Goal: Task Accomplishment & Management: Use online tool/utility

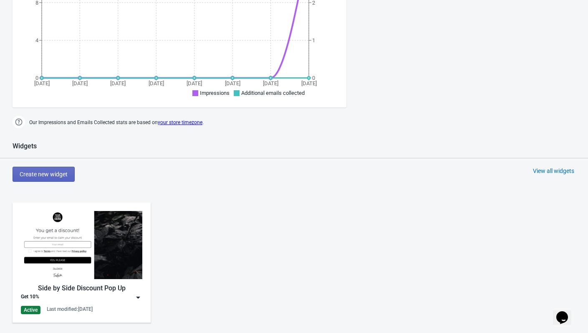
scroll to position [278, 0]
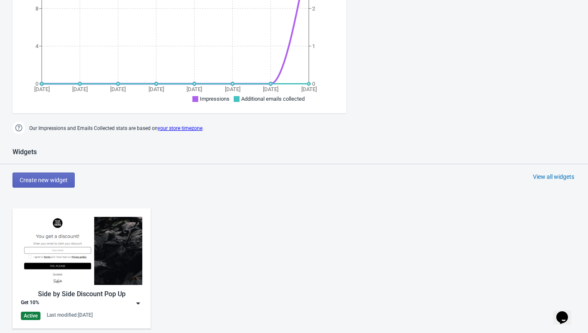
click at [89, 309] on div "Side by Side Discount Pop Up Get 10% Active Last modified: 22.2.2025" at bounding box center [81, 268] width 121 height 103
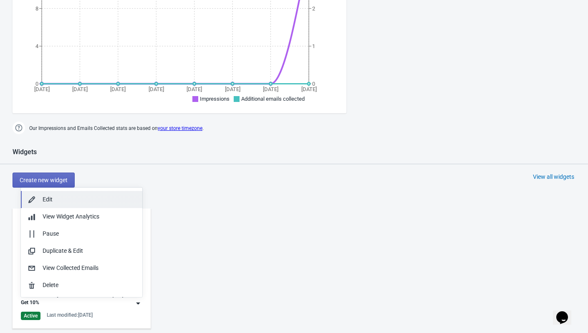
click at [48, 200] on div "Edit" at bounding box center [89, 199] width 93 height 9
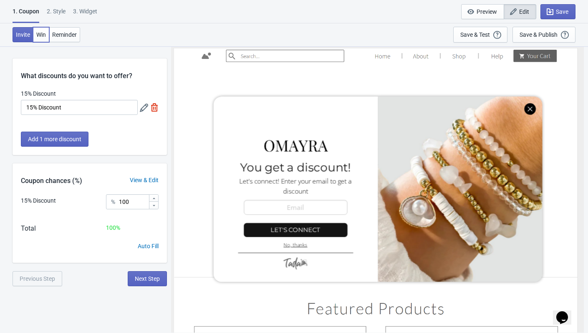
drag, startPoint x: 38, startPoint y: 35, endPoint x: 53, endPoint y: 100, distance: 66.3
click at [53, 100] on div "1. Coupon 2 . Style 3. Widget 1. Coupon 2 . Style 3. Widget Save and Exit Previ…" at bounding box center [294, 166] width 588 height 240
click at [40, 37] on span "Win" at bounding box center [41, 34] width 10 height 7
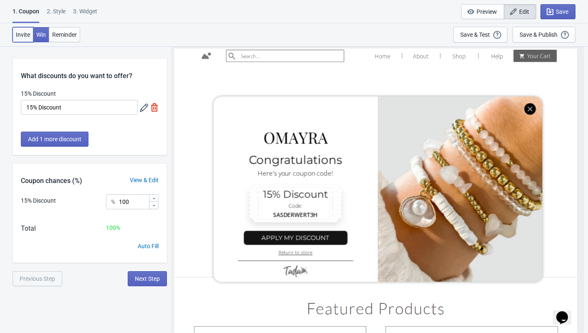
click at [24, 32] on span "Invite" at bounding box center [23, 34] width 14 height 7
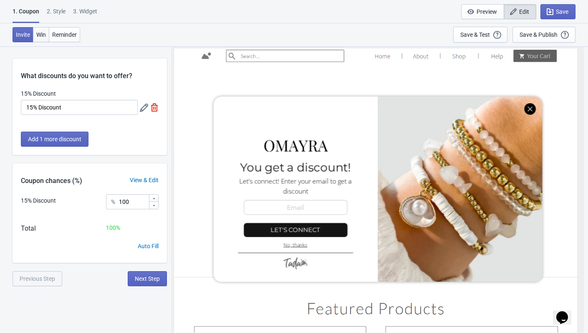
click at [46, 35] on button "Win" at bounding box center [41, 34] width 16 height 15
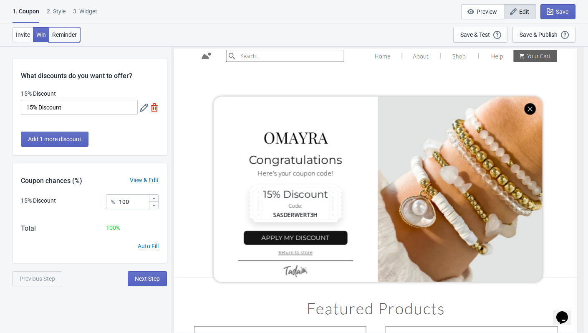
click at [67, 32] on span "Reminder" at bounding box center [64, 34] width 25 height 7
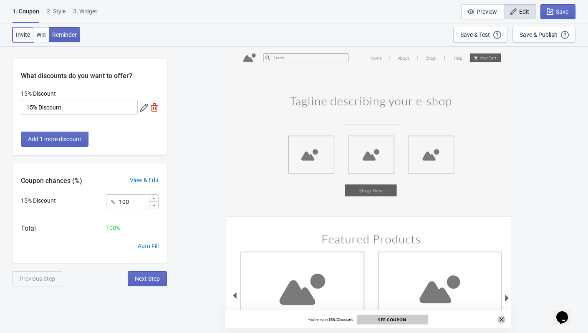
click at [23, 35] on span "Invite" at bounding box center [23, 34] width 14 height 7
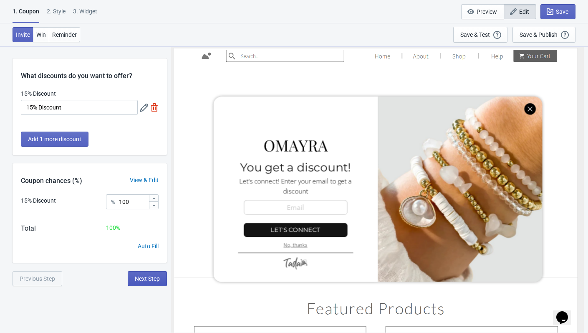
click at [141, 282] on button "Next Step" at bounding box center [147, 278] width 39 height 15
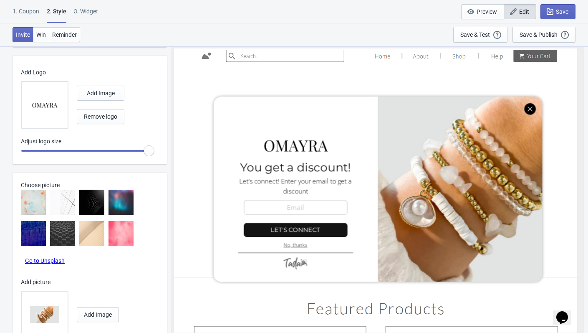
scroll to position [401, 0]
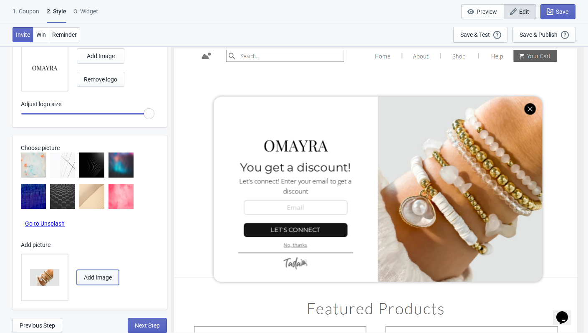
click at [99, 275] on span "Add Image" at bounding box center [98, 277] width 28 height 7
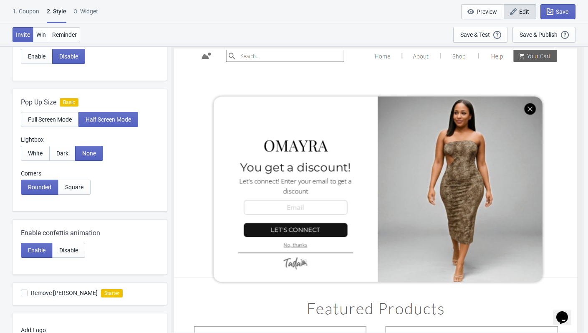
scroll to position [125, 0]
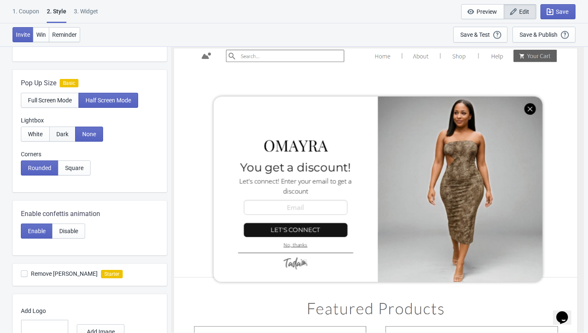
click at [63, 139] on button "Dark" at bounding box center [62, 133] width 26 height 15
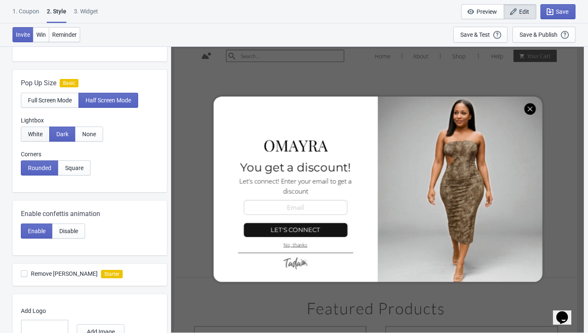
click at [38, 134] on span "White" at bounding box center [35, 134] width 15 height 7
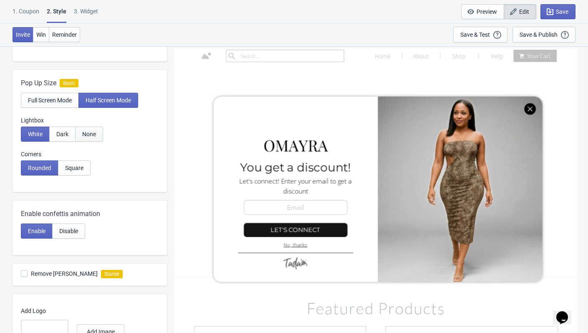
click at [93, 134] on span "None" at bounding box center [89, 134] width 14 height 7
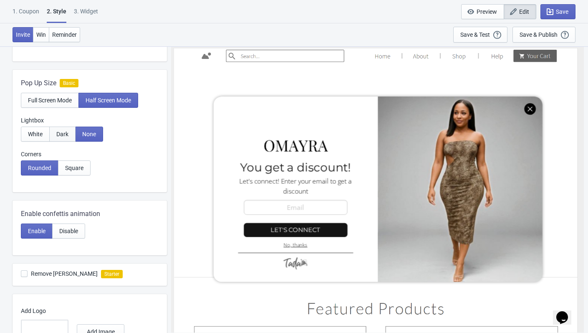
click at [56, 135] on span "Dark" at bounding box center [62, 134] width 12 height 7
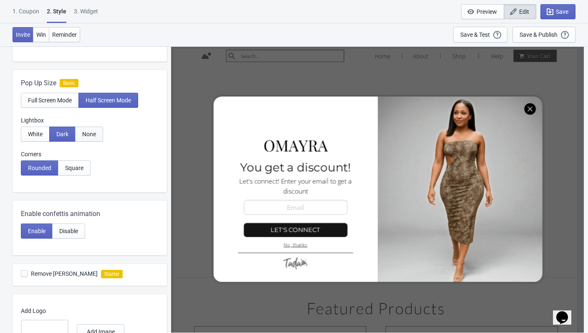
click at [95, 137] on span "None" at bounding box center [89, 134] width 14 height 7
radio input "true"
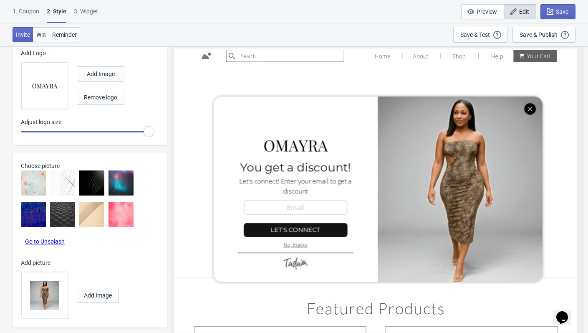
scroll to position [401, 0]
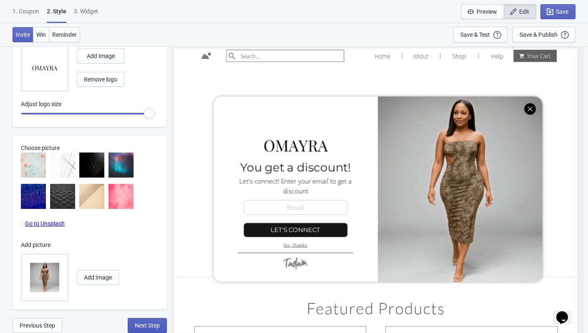
click at [146, 324] on span "Next Step" at bounding box center [147, 325] width 25 height 7
select select "homepageOnly"
select select "once"
select select "circle"
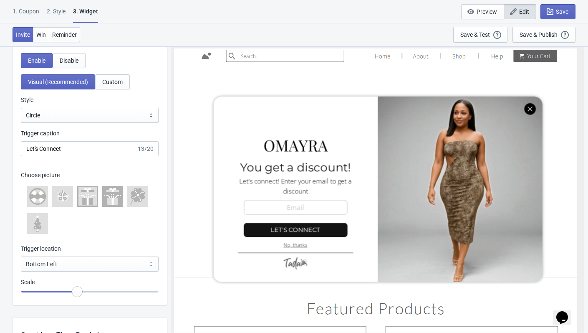
scroll to position [793, 0]
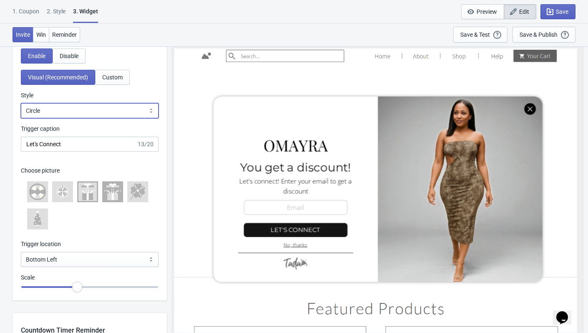
click at [61, 107] on select "Square Circle Tab" at bounding box center [90, 110] width 138 height 15
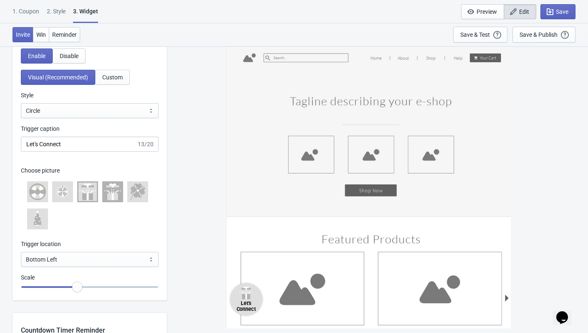
click at [158, 96] on div "Style" at bounding box center [90, 96] width 138 height 10
click at [35, 193] on icon at bounding box center [34, 195] width 7 height 7
click at [64, 189] on icon at bounding box center [63, 192] width 10 height 10
click at [133, 195] on icon at bounding box center [133, 196] width 5 height 7
click at [33, 193] on icon at bounding box center [33, 191] width 7 height 5
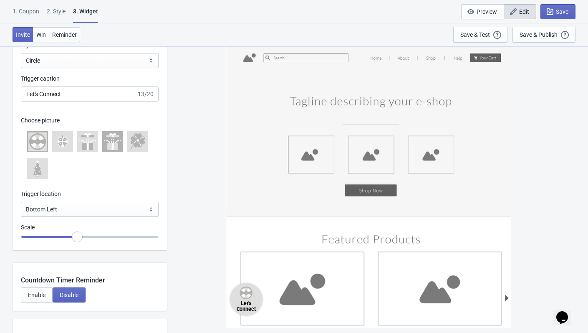
scroll to position [918, 0]
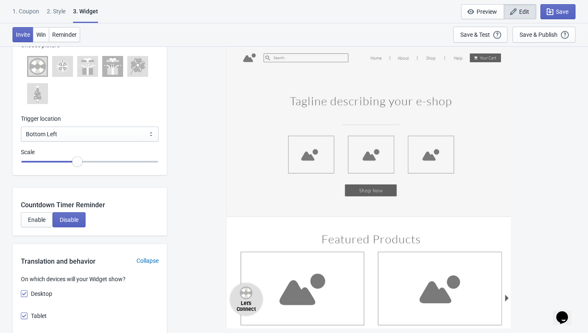
click at [88, 69] on icon at bounding box center [88, 67] width 2 height 15
click at [116, 68] on icon at bounding box center [117, 67] width 4 height 4
click at [92, 66] on icon at bounding box center [87, 63] width 17 height 11
drag, startPoint x: 81, startPoint y: 162, endPoint x: 58, endPoint y: 162, distance: 23.0
type input "0.75"
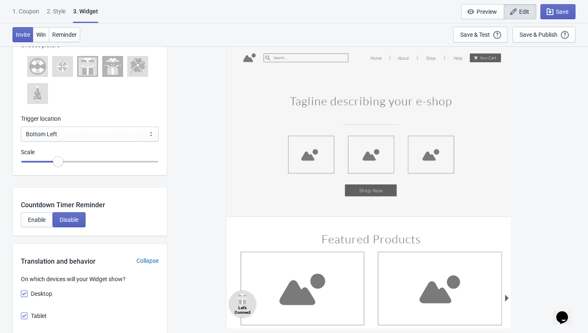
click at [58, 162] on input "range" at bounding box center [90, 161] width 138 height 15
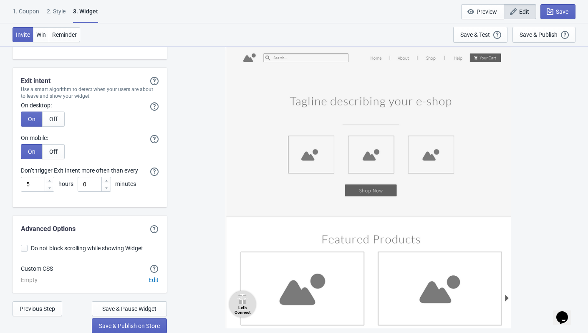
scroll to position [2139, 0]
click at [133, 326] on span "Save & Publish on Store" at bounding box center [129, 325] width 61 height 7
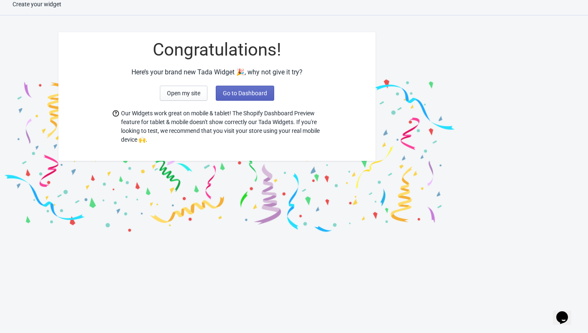
scroll to position [8, 0]
click at [253, 97] on button "Go to Dashboard" at bounding box center [245, 93] width 58 height 15
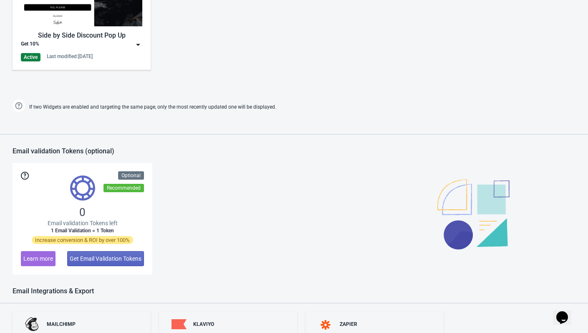
scroll to position [551, 0]
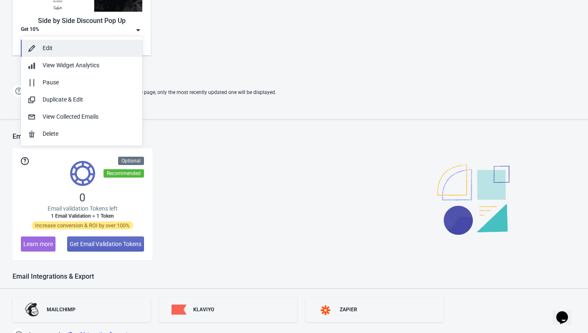
click at [73, 52] on div "Edit" at bounding box center [89, 48] width 93 height 9
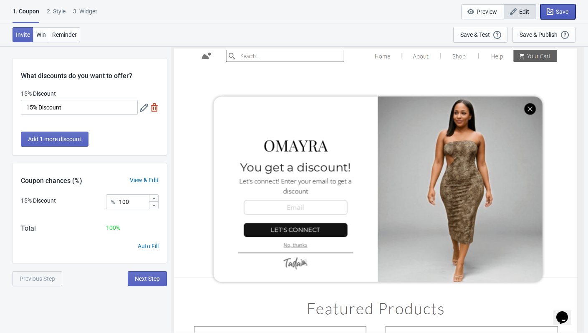
click at [561, 13] on span "Save" at bounding box center [562, 11] width 13 height 7
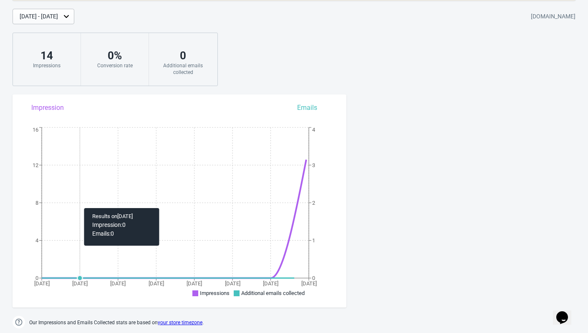
scroll to position [292, 0]
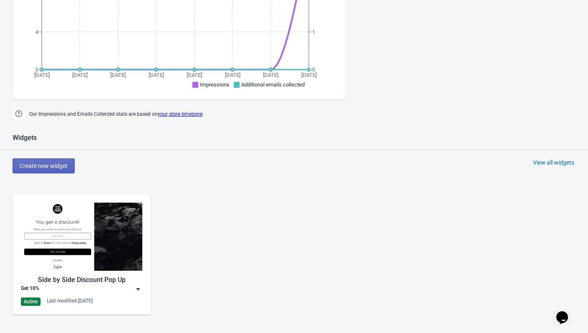
click at [62, 295] on div "Side by Side Discount Pop Up Get 10% Active Last modified: 14.9.2025" at bounding box center [81, 253] width 121 height 103
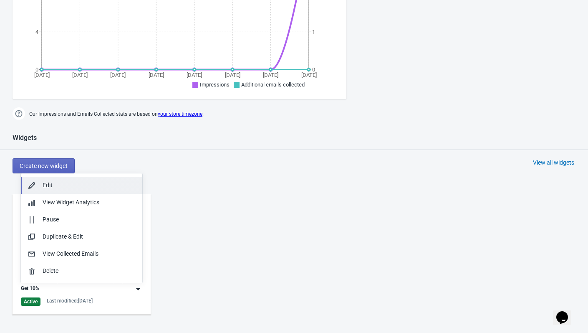
click at [82, 185] on div "Edit" at bounding box center [89, 185] width 93 height 9
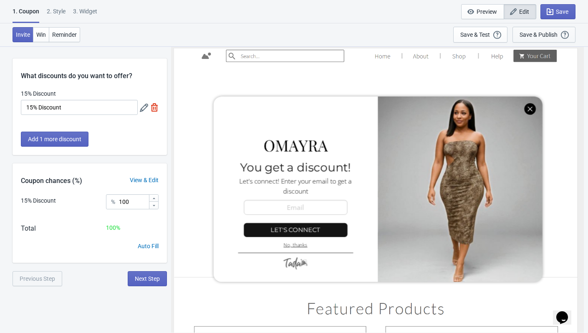
click at [545, 38] on div "Save & Publish This option will save your Widget so that it will be visible to …" at bounding box center [544, 34] width 49 height 9
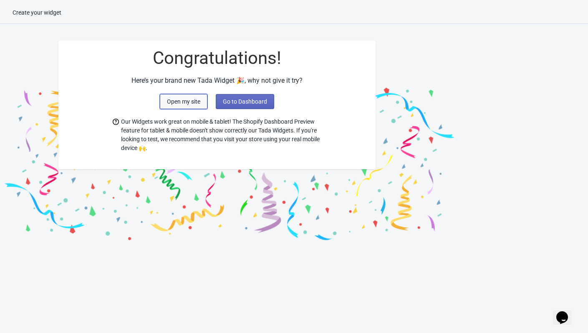
click at [173, 104] on span "Open my site" at bounding box center [183, 101] width 33 height 7
click at [250, 101] on span "Go to Dashboard" at bounding box center [245, 101] width 44 height 7
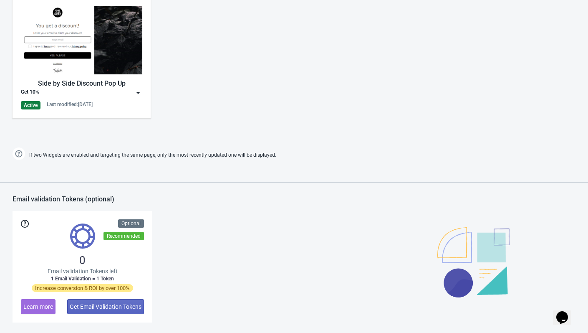
scroll to position [543, 0]
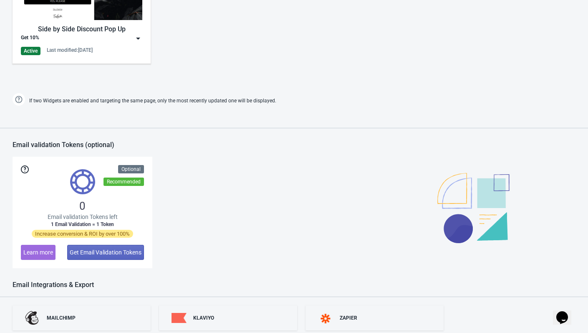
click at [137, 41] on img at bounding box center [138, 38] width 8 height 8
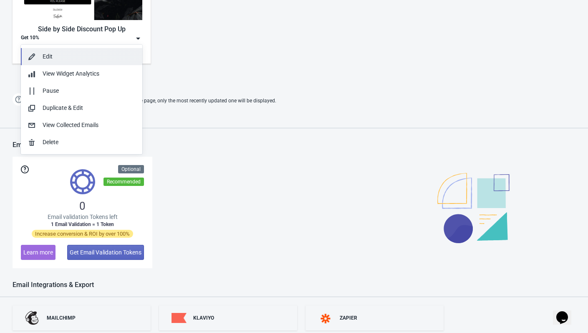
click at [68, 53] on div "Edit" at bounding box center [89, 56] width 93 height 9
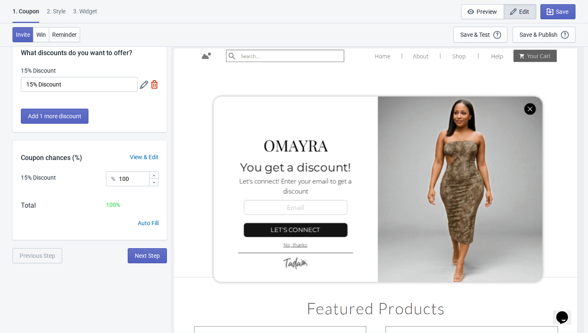
scroll to position [46, 0]
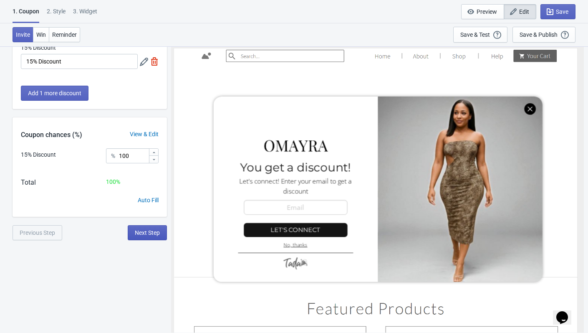
click at [151, 232] on span "Next Step" at bounding box center [147, 232] width 25 height 7
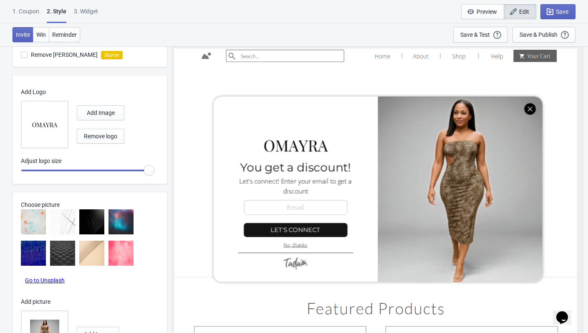
scroll to position [401, 0]
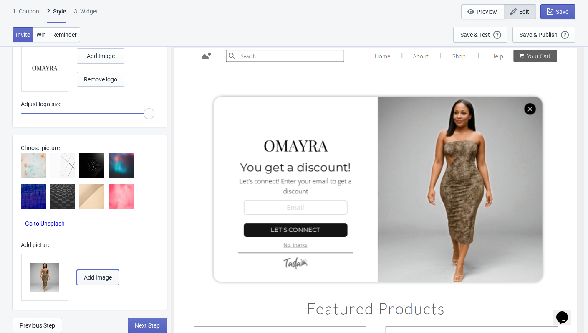
click at [111, 275] on span "Add Image" at bounding box center [98, 277] width 28 height 7
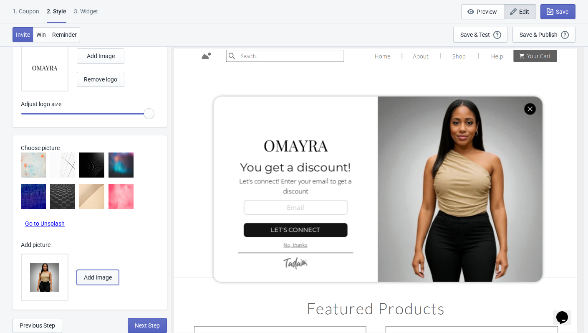
click at [85, 280] on span "Add Image" at bounding box center [98, 277] width 28 height 7
radio input "true"
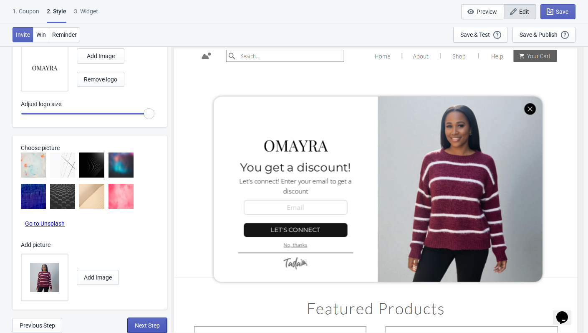
click at [141, 329] on button "Next Step" at bounding box center [147, 325] width 39 height 15
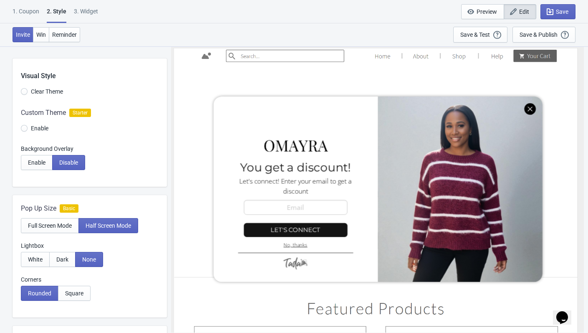
select select "homepageOnly"
select select "once"
select select "circle"
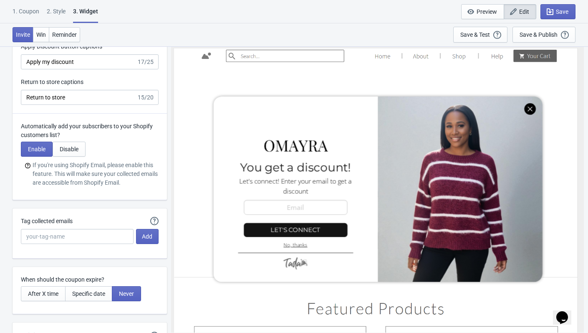
scroll to position [2139, 0]
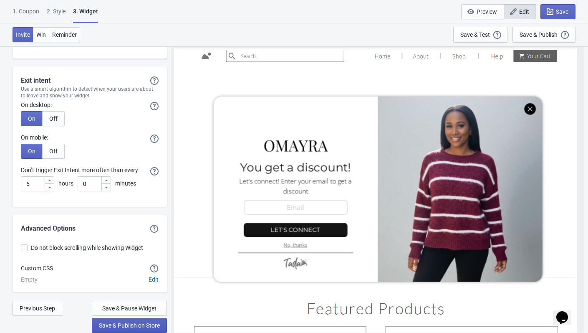
click at [129, 326] on span "Save & Publish on Store" at bounding box center [129, 325] width 61 height 7
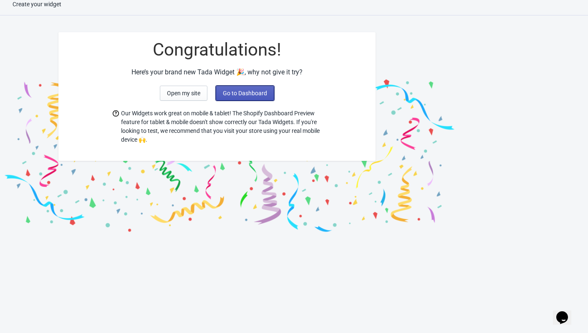
click at [245, 95] on span "Go to Dashboard" at bounding box center [245, 93] width 44 height 7
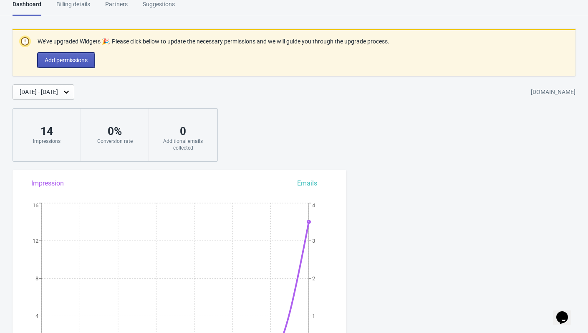
click at [60, 60] on span "Add permissions" at bounding box center [66, 60] width 43 height 7
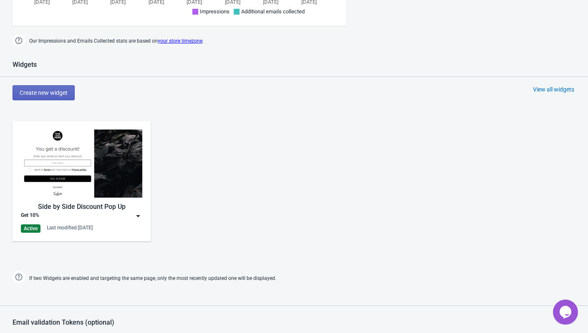
scroll to position [361, 0]
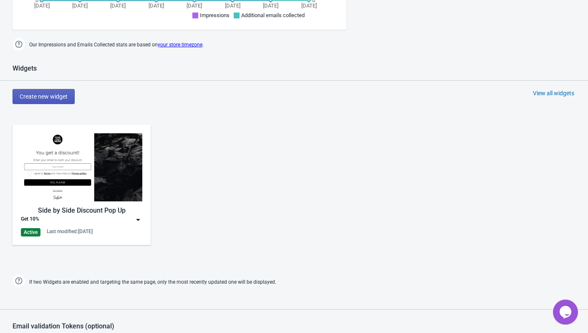
click at [47, 96] on span "Create new widget" at bounding box center [44, 96] width 48 height 7
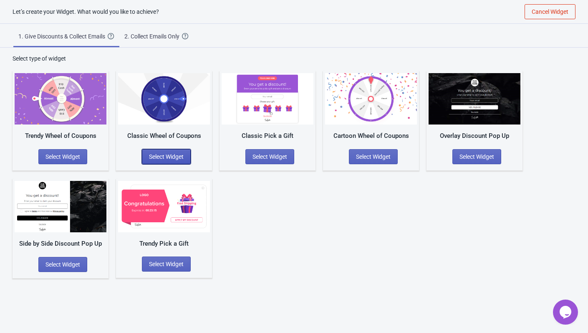
click at [164, 155] on span "Select Widget" at bounding box center [166, 156] width 35 height 7
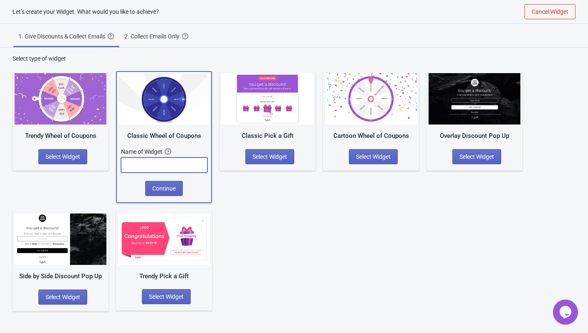
click at [169, 167] on input "text" at bounding box center [164, 164] width 86 height 15
click at [135, 163] on input "Spin& Win" at bounding box center [164, 164] width 86 height 15
type input "Spin & Win"
click at [171, 192] on button "Continue" at bounding box center [164, 188] width 38 height 15
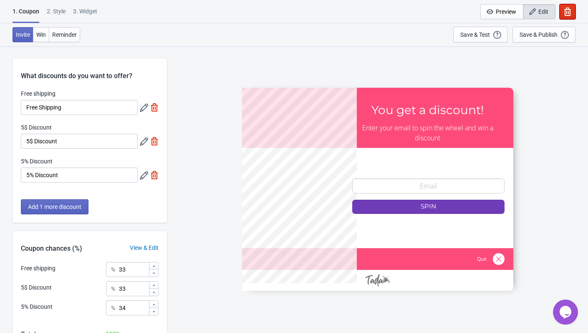
drag, startPoint x: 566, startPoint y: 15, endPoint x: 558, endPoint y: 18, distance: 8.6
click at [565, 15] on icon "button" at bounding box center [567, 12] width 8 height 8
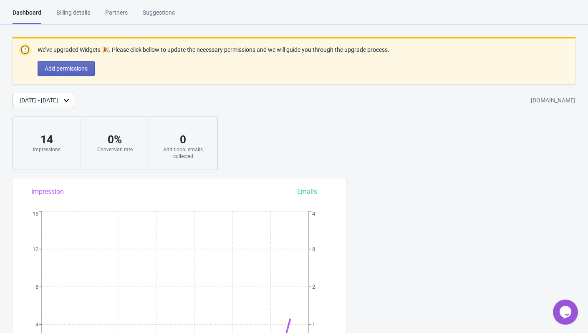
click at [347, 129] on div "We’ve upgraded Widgets 🎉. Please click bellow to update the necessary permissio…" at bounding box center [294, 103] width 588 height 133
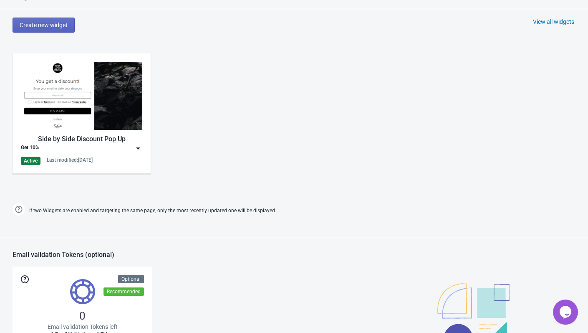
scroll to position [417, 0]
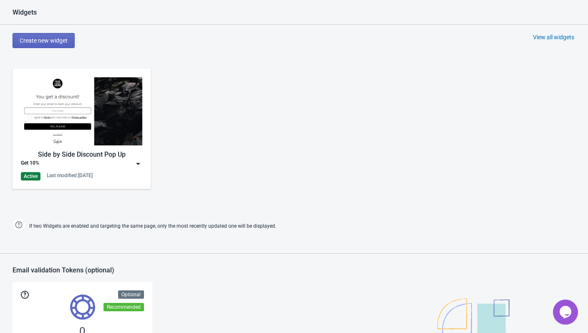
click at [118, 125] on img at bounding box center [81, 111] width 121 height 68
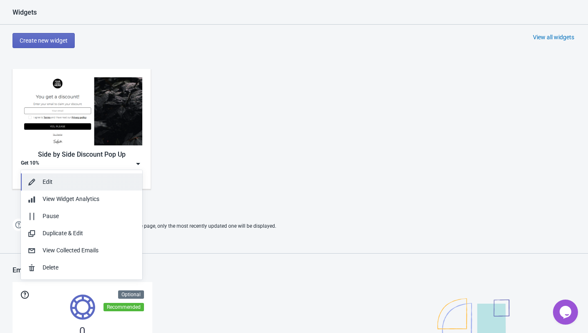
click at [47, 178] on div "Edit" at bounding box center [89, 181] width 93 height 9
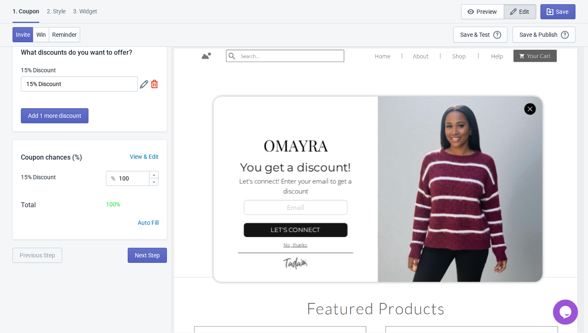
scroll to position [46, 0]
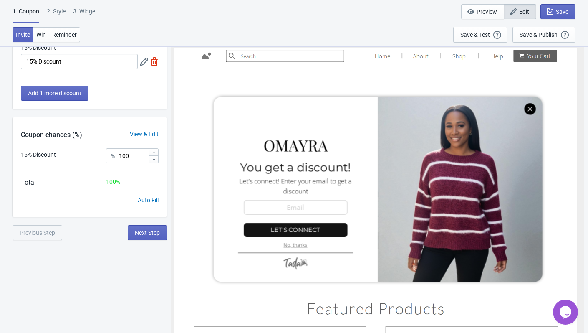
click at [531, 109] on div at bounding box center [377, 189] width 407 height 282
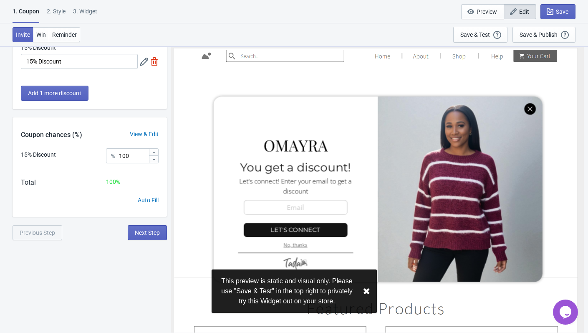
click at [369, 295] on button "✖︎" at bounding box center [367, 291] width 8 height 10
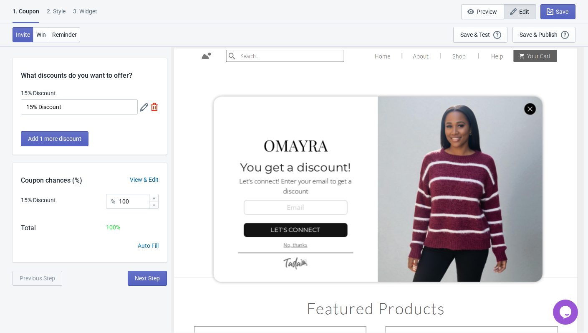
scroll to position [0, 0]
click at [485, 15] on span "Preview" at bounding box center [482, 12] width 29 height 8
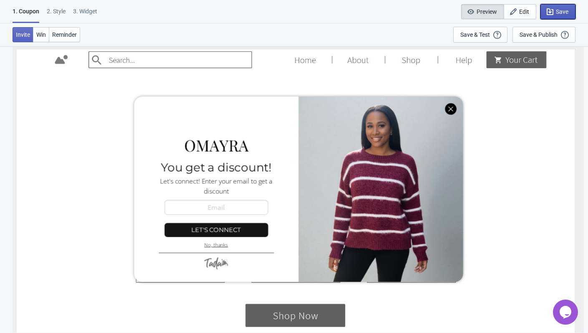
click at [559, 12] on span "Save" at bounding box center [562, 11] width 13 height 7
